Goal: Navigation & Orientation: Go to known website

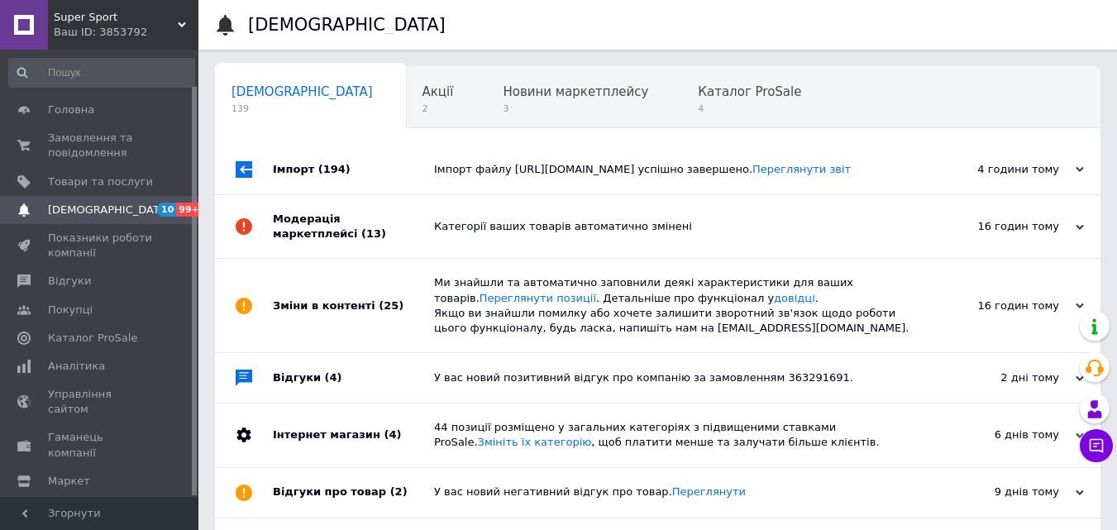
scroll to position [40, 0]
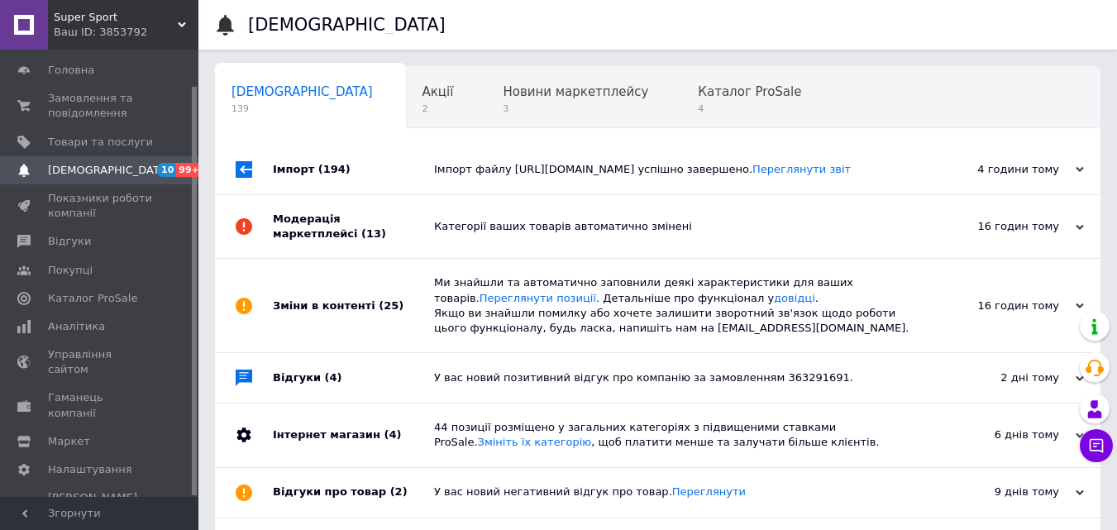
drag, startPoint x: 0, startPoint y: 0, endPoint x: 114, endPoint y: 17, distance: 115.4
click at [114, 17] on span "Super Sport" at bounding box center [116, 17] width 124 height 15
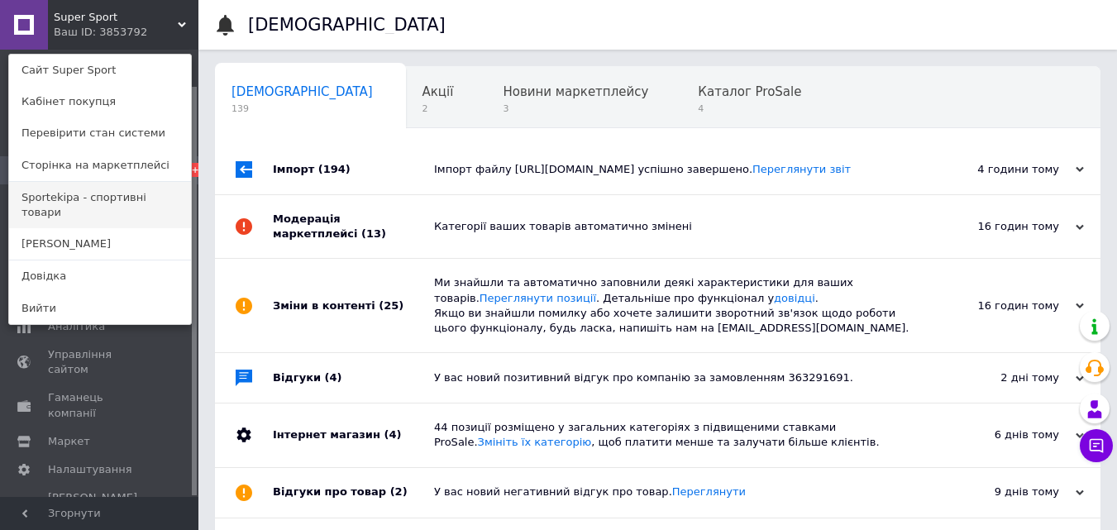
click at [115, 191] on link "Sportekipa - спортивні товари" at bounding box center [100, 205] width 182 height 46
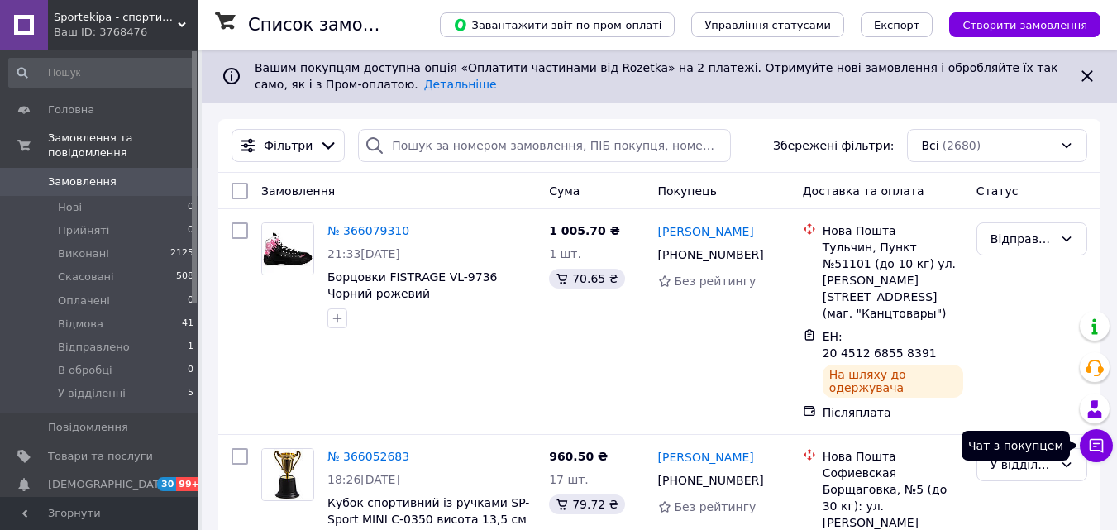
click at [1100, 441] on icon at bounding box center [1096, 445] width 17 height 17
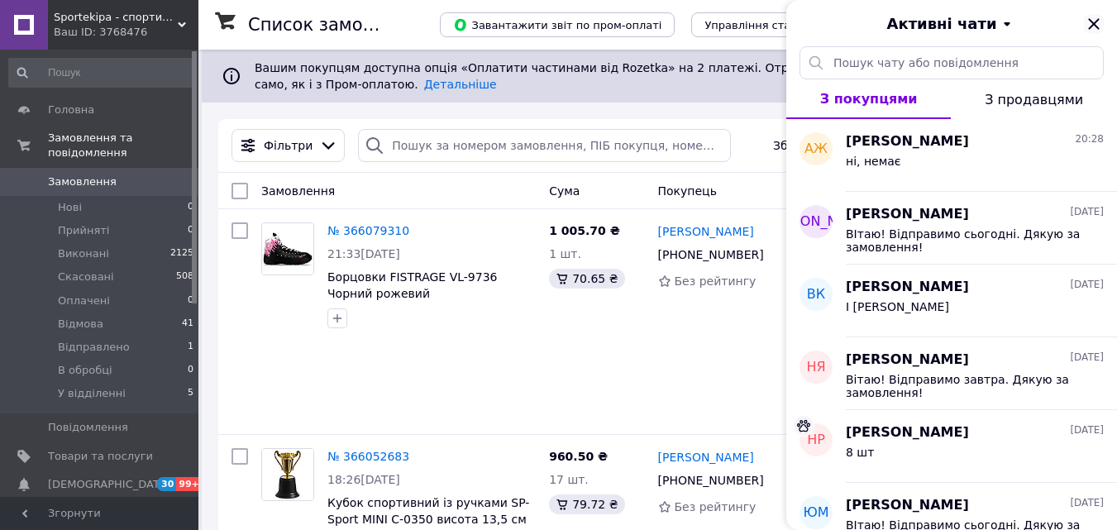
click at [1102, 18] on icon "Закрити" at bounding box center [1094, 24] width 20 height 20
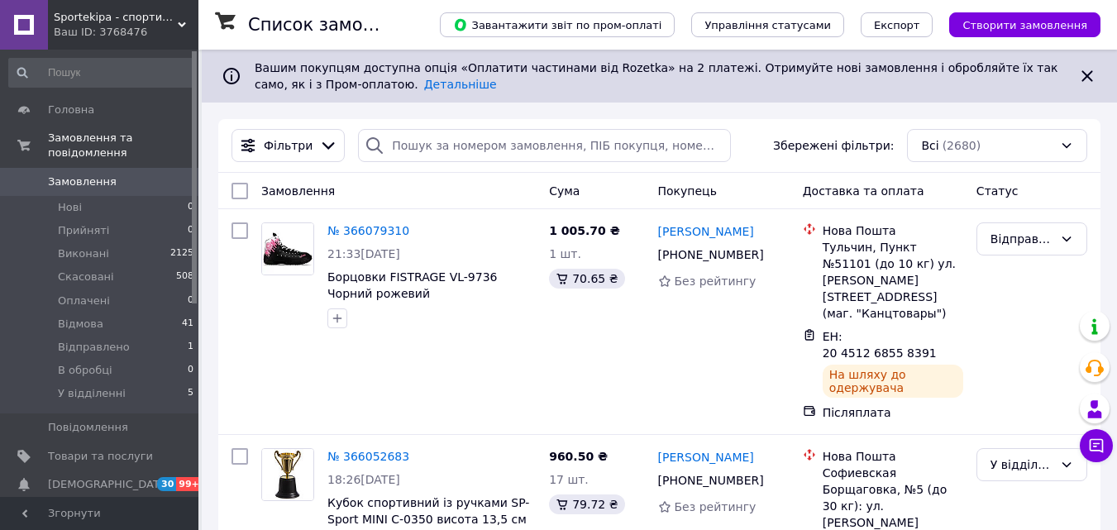
click at [120, 13] on span "Sportekipa - спортивні товари" at bounding box center [116, 17] width 124 height 15
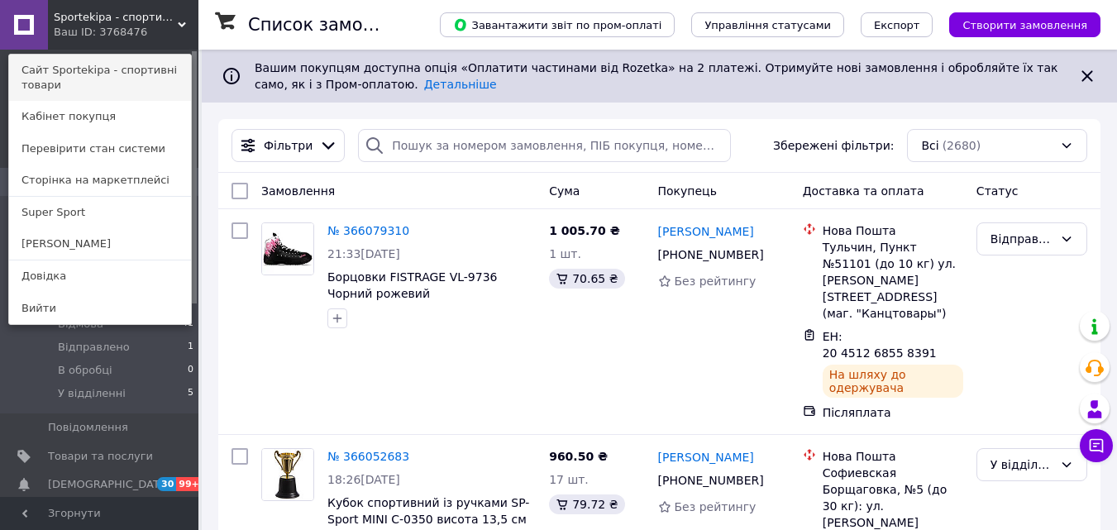
click at [166, 62] on link "Сайт Sportekipa - спортивні товари" at bounding box center [100, 78] width 182 height 46
